Goal: Obtain resource: Download file/media

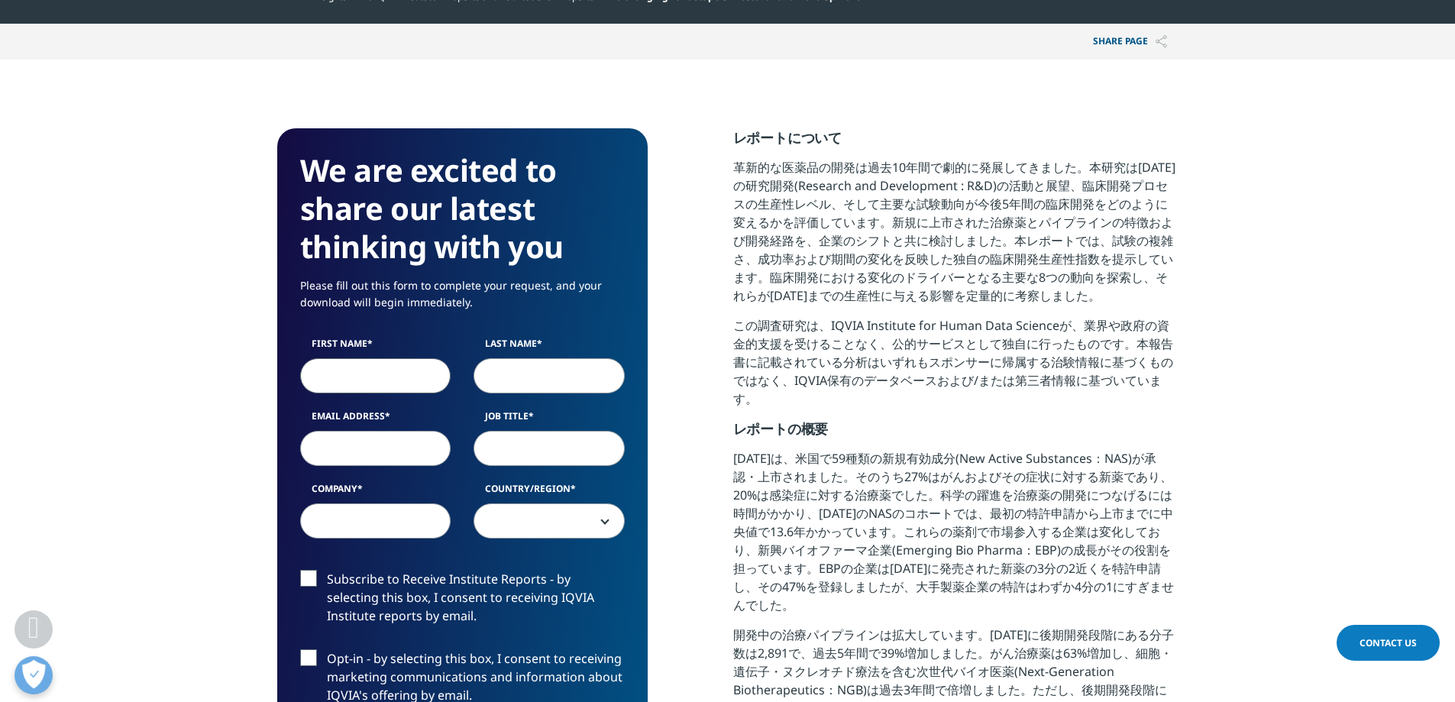
scroll to position [4823, 902]
type input "H"
type input "Hitoshi"
type input "[PERSON_NAME]"
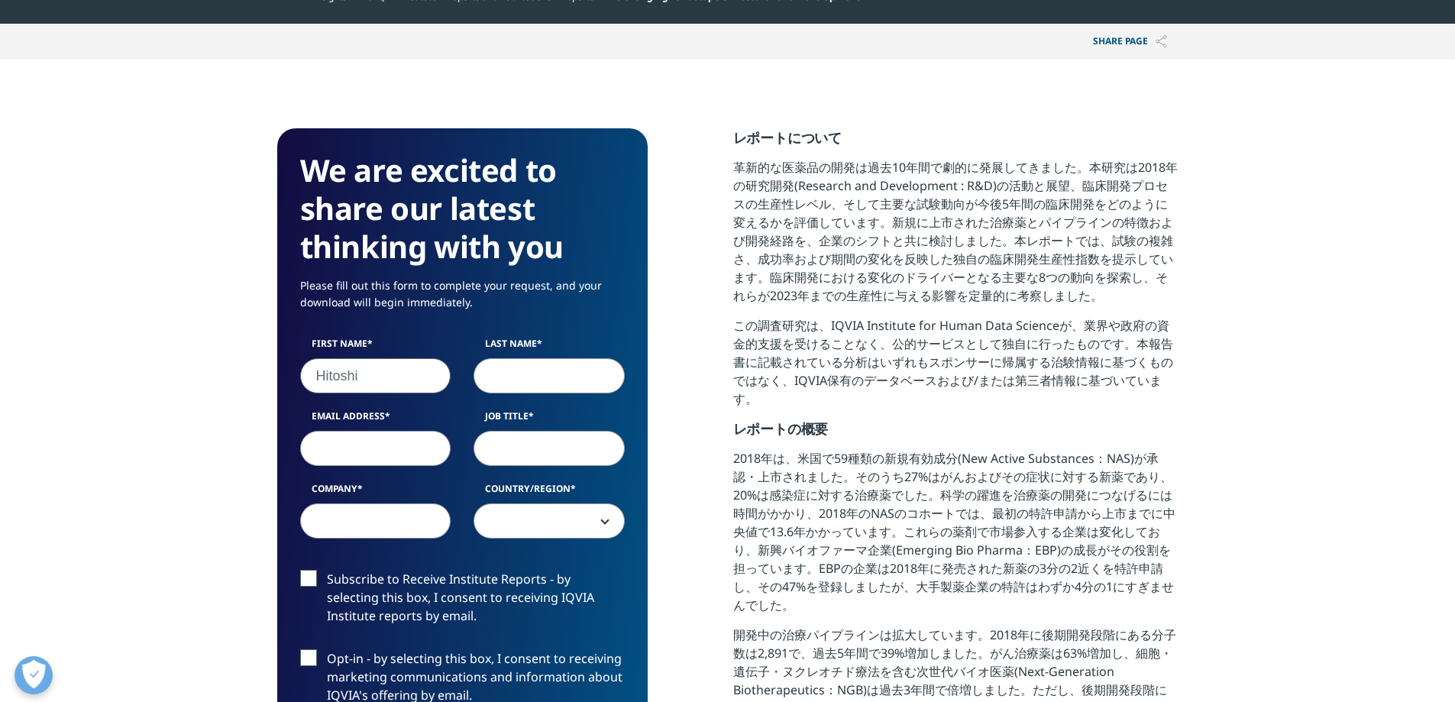
type input "Hitoshi"
type input "Miyashita"
type input "hitoshi.miyashita@daiichisankyo.com"
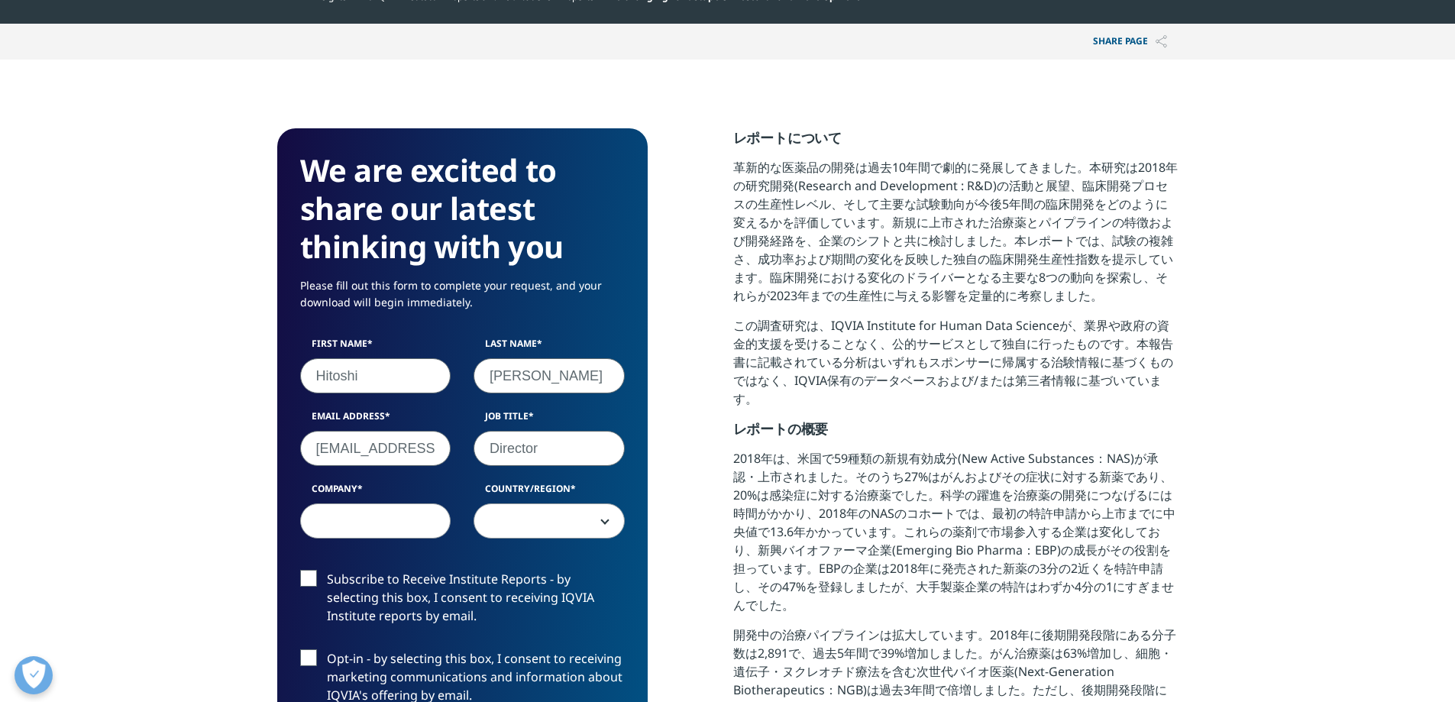
type input "Director"
type input "Daiichi Sankyo"
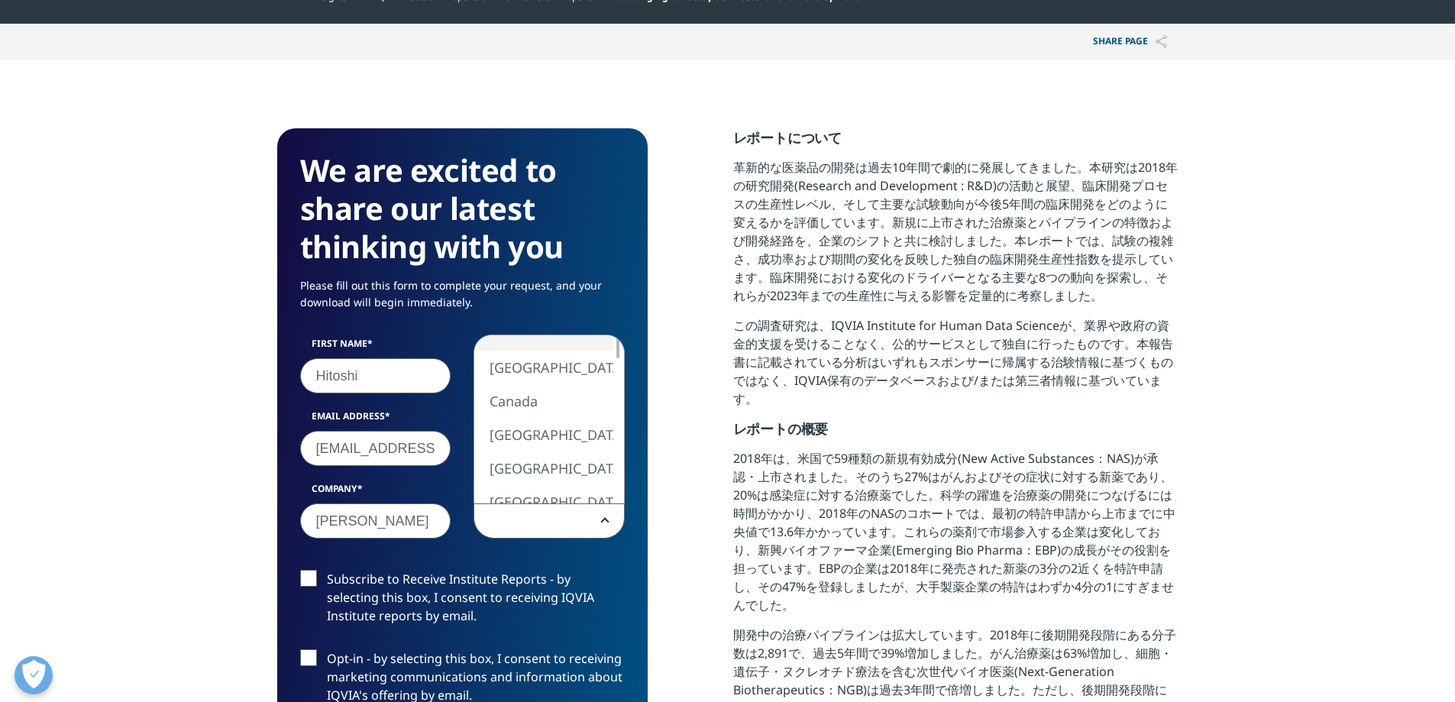
click at [572, 523] on span at bounding box center [549, 521] width 150 height 35
select select "[GEOGRAPHIC_DATA]"
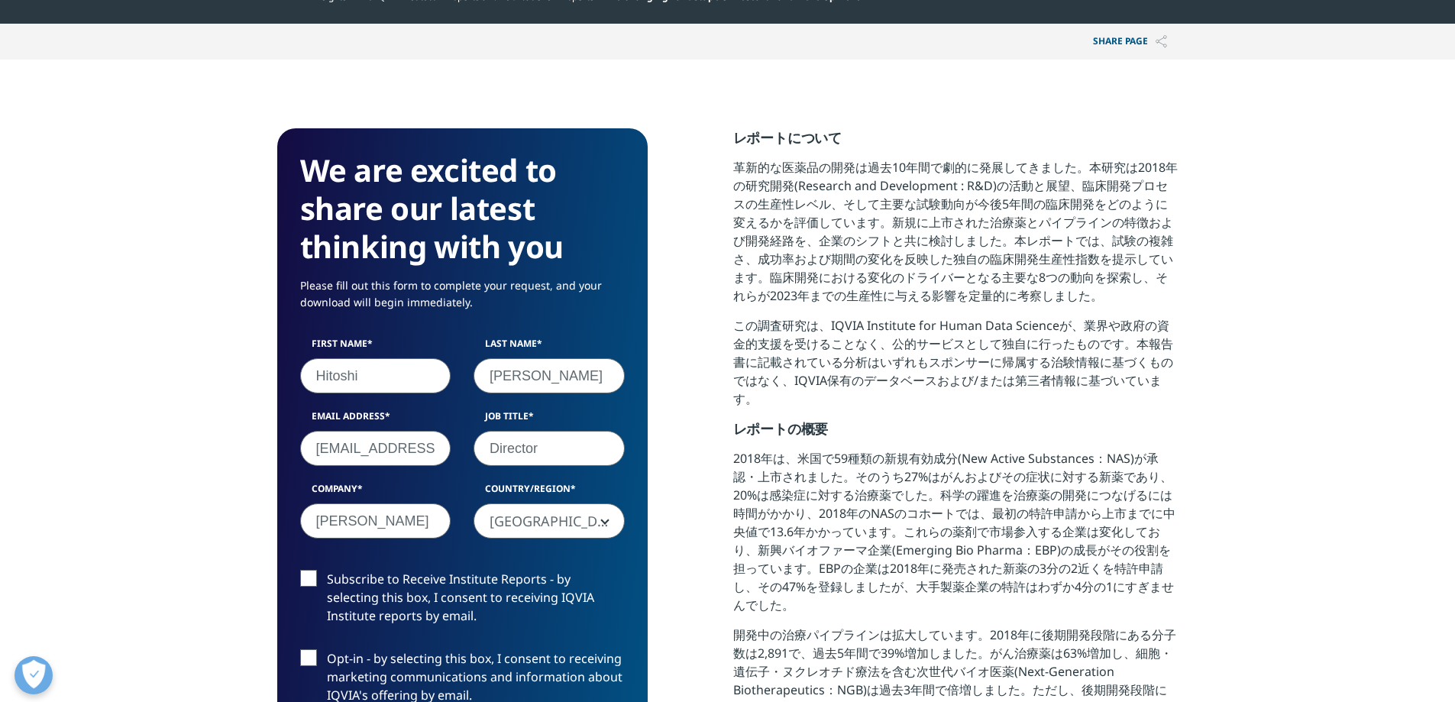
click at [535, 584] on label "Subscribe to Receive Institute Reports - by selecting this box, I consent to re…" at bounding box center [462, 601] width 325 height 63
click at [327, 570] on input "Subscribe to Receive Institute Reports - by selecting this box, I consent to re…" at bounding box center [327, 570] width 0 height 0
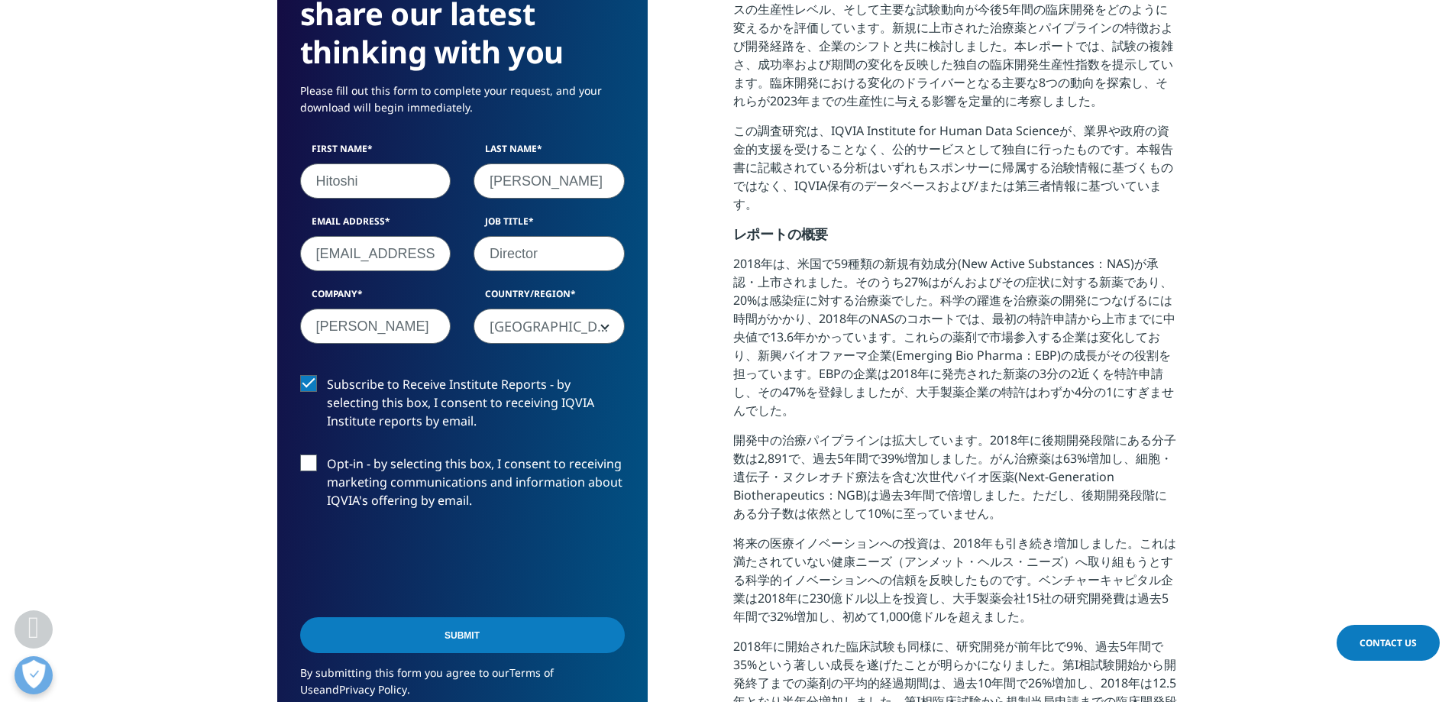
scroll to position [714, 0]
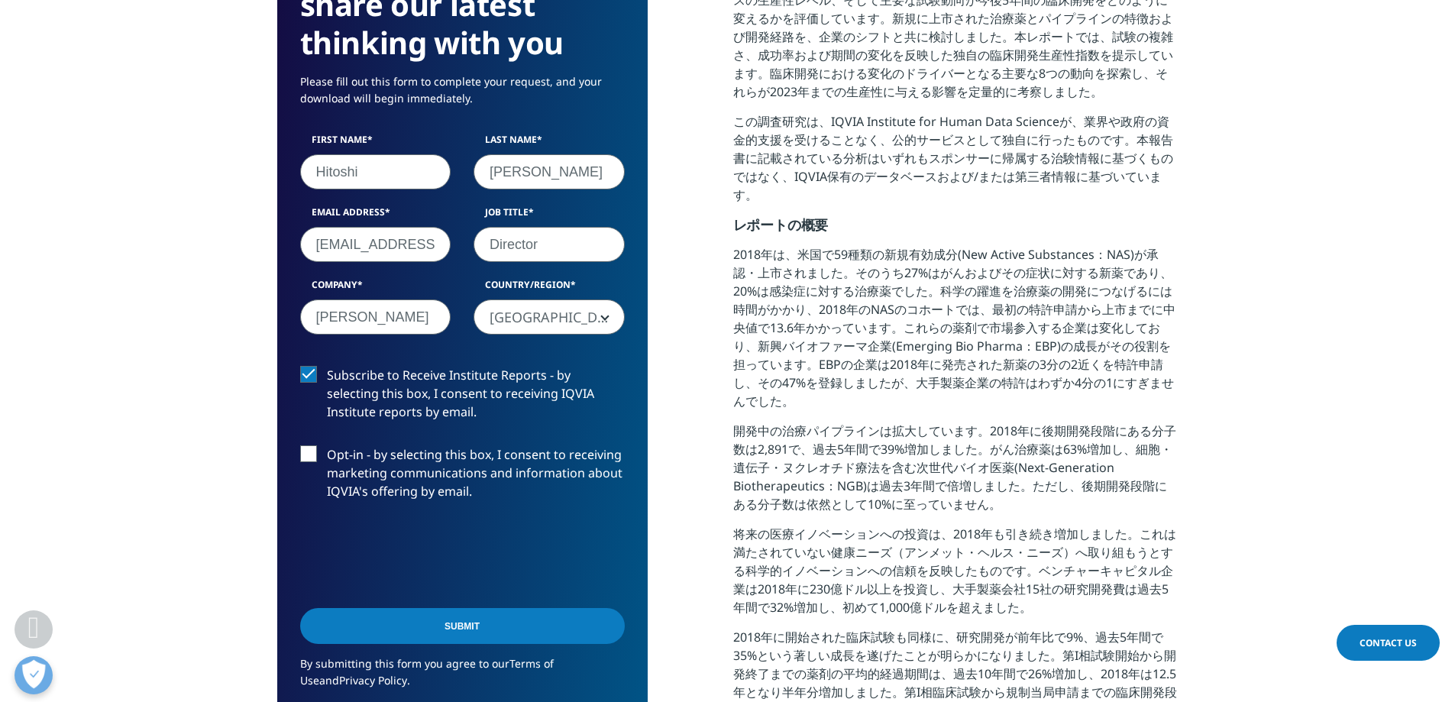
click at [319, 449] on label "Opt-in - by selecting this box, I consent to receiving marketing communications…" at bounding box center [462, 476] width 325 height 63
click at [327, 445] on input "Opt-in - by selecting this box, I consent to receiving marketing communications…" at bounding box center [327, 445] width 0 height 0
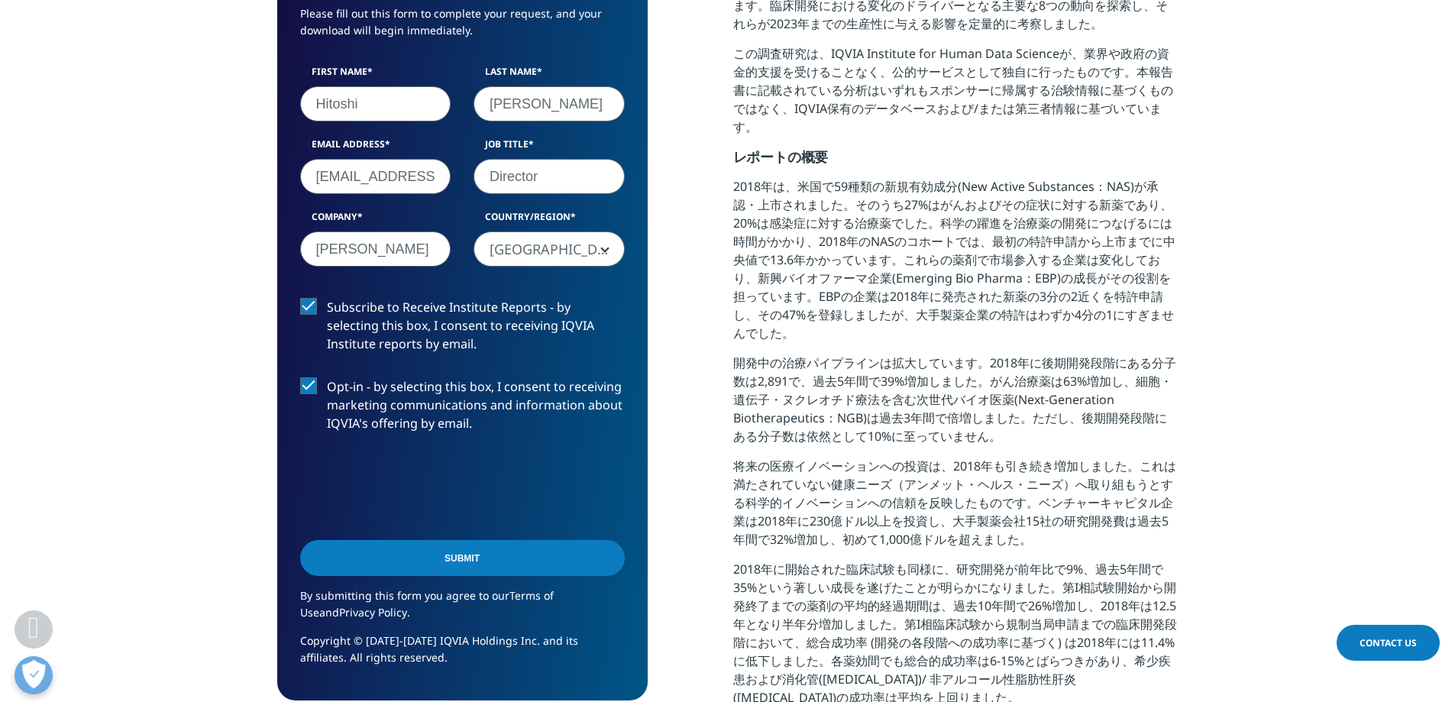
scroll to position [815, 0]
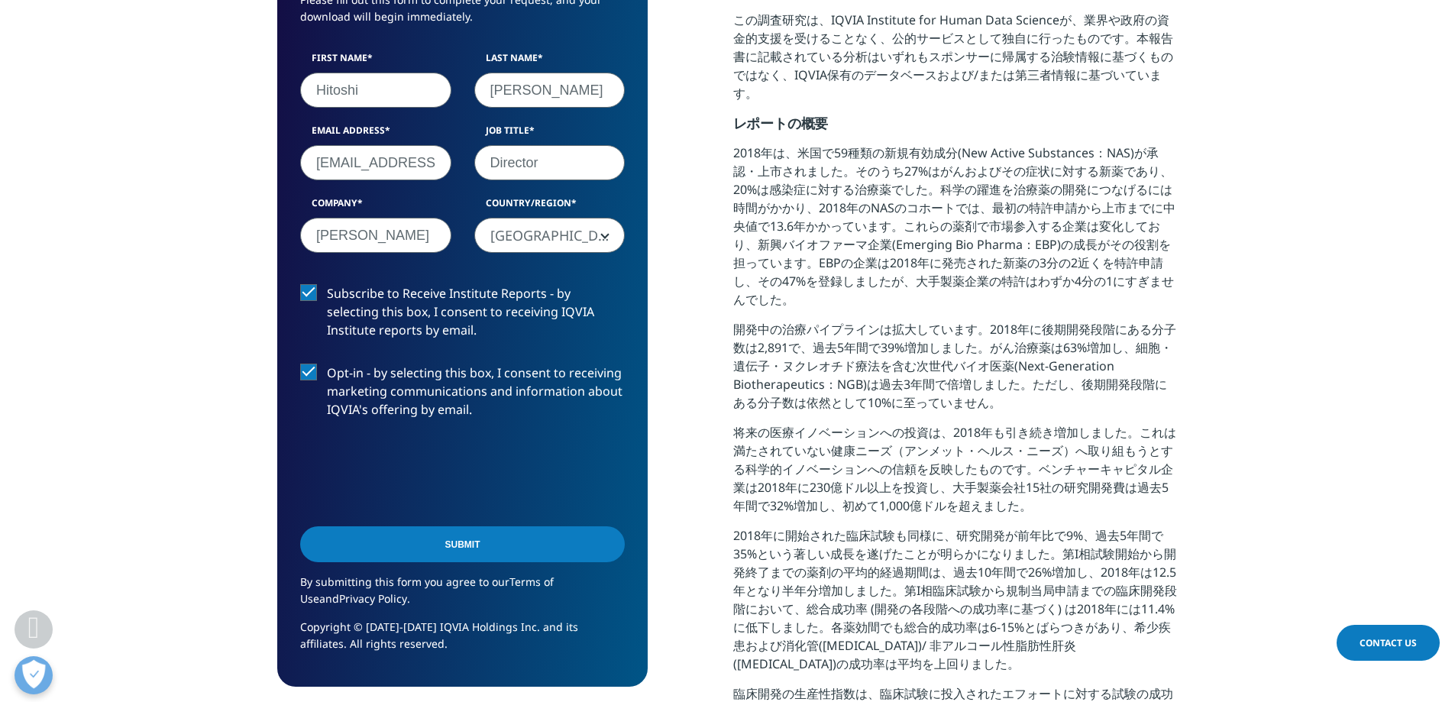
click at [463, 542] on input "Submit" at bounding box center [462, 544] width 325 height 36
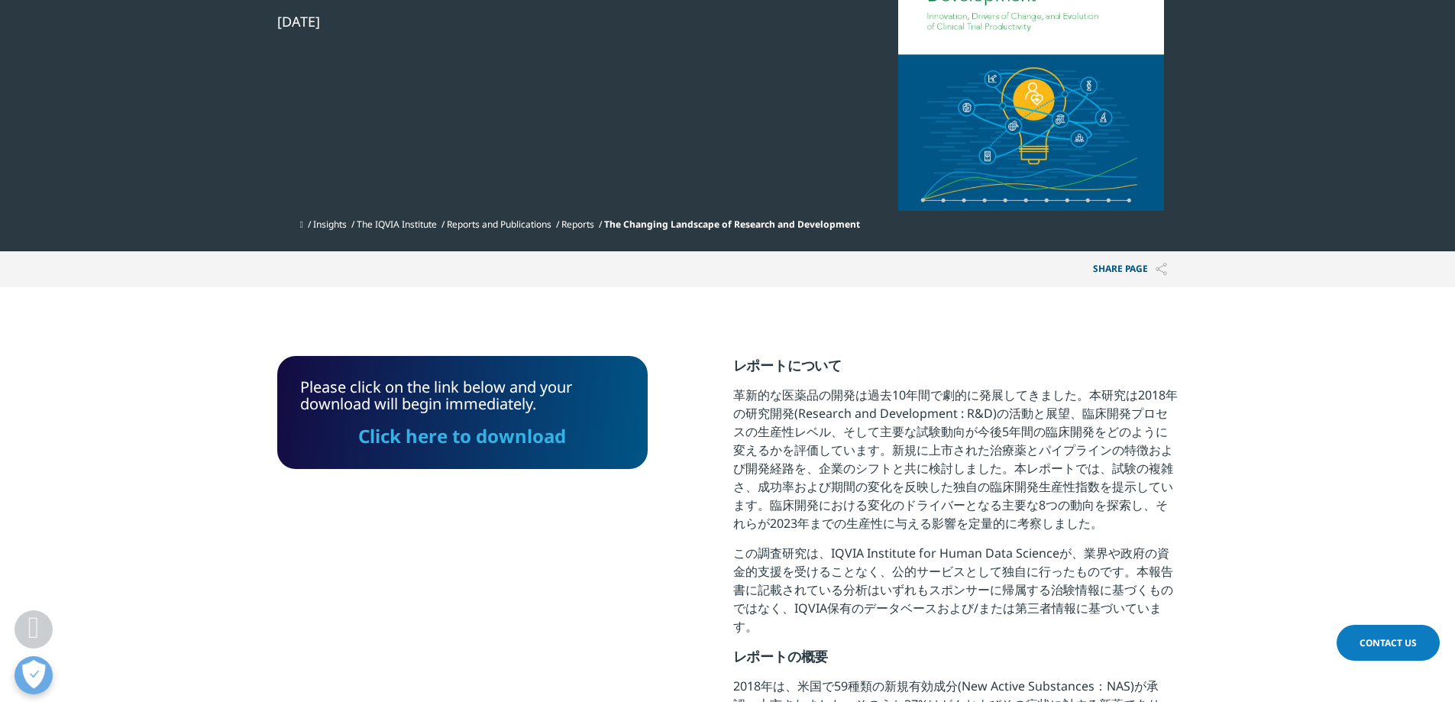
scroll to position [274, 0]
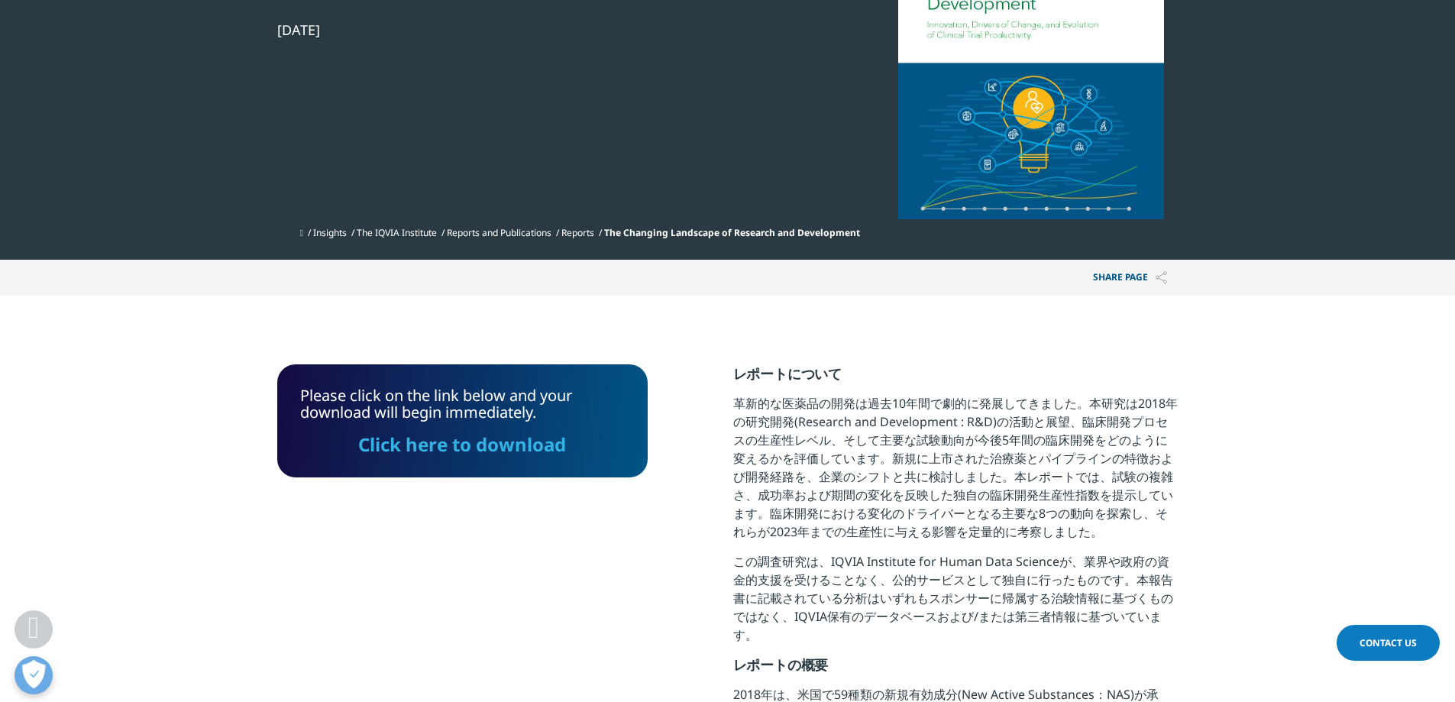
click at [507, 455] on link "Click here to download" at bounding box center [462, 444] width 208 height 25
